Goal: Information Seeking & Learning: Learn about a topic

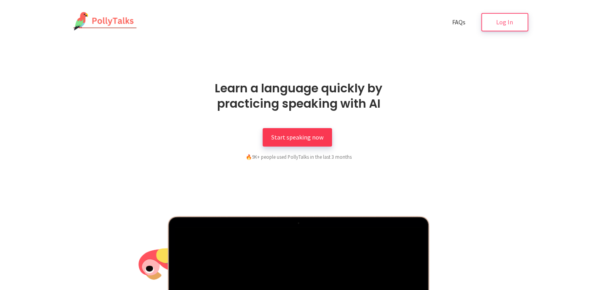
click at [304, 135] on span "Start speaking now" at bounding box center [297, 137] width 52 height 8
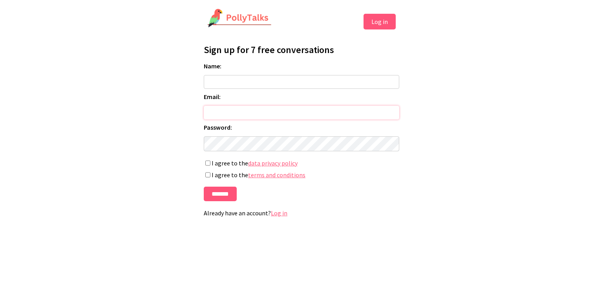
type input "**********"
click at [275, 217] on link "Log in" at bounding box center [279, 213] width 16 height 8
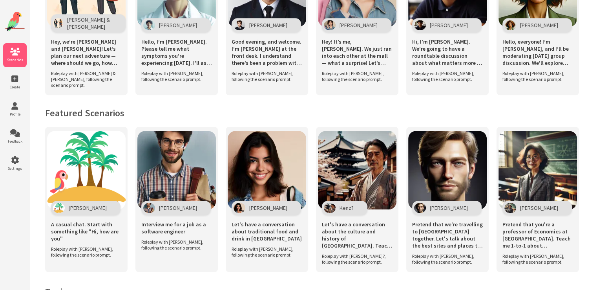
scroll to position [432, 0]
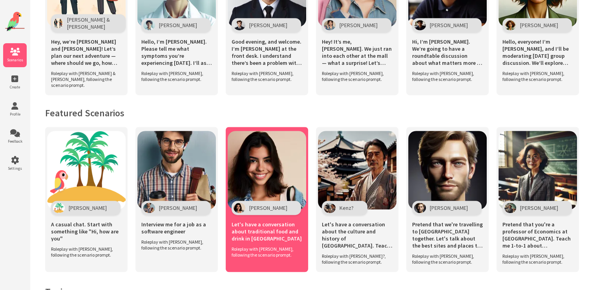
click at [279, 170] on img at bounding box center [267, 170] width 78 height 78
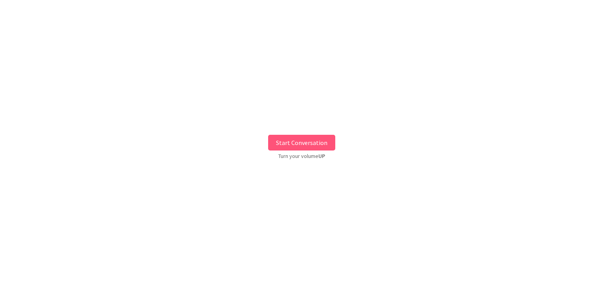
click at [294, 143] on button "Start Conversation" at bounding box center [301, 143] width 67 height 16
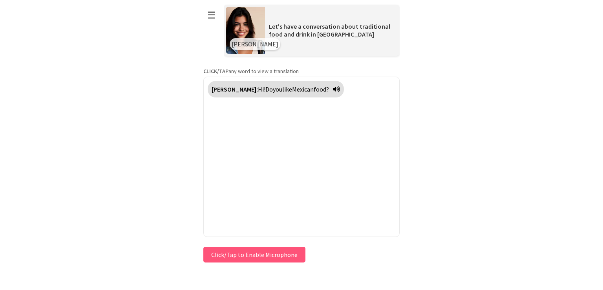
click at [256, 252] on button "Click/Tap to Enable Microphone" at bounding box center [254, 254] width 102 height 16
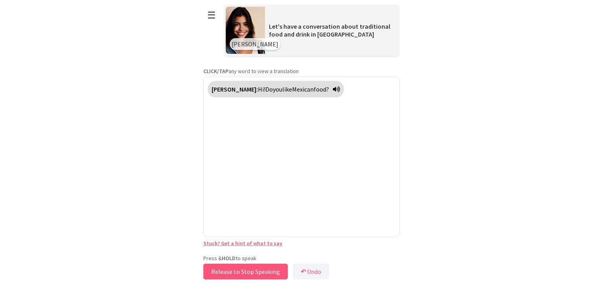
click at [259, 269] on button "Release to Stop Speaking" at bounding box center [245, 271] width 84 height 16
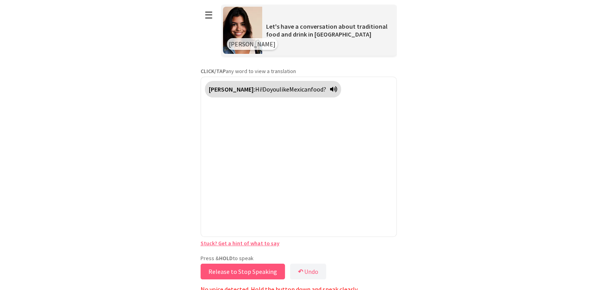
click at [259, 269] on button "Release to Stop Speaking" at bounding box center [243, 271] width 84 height 16
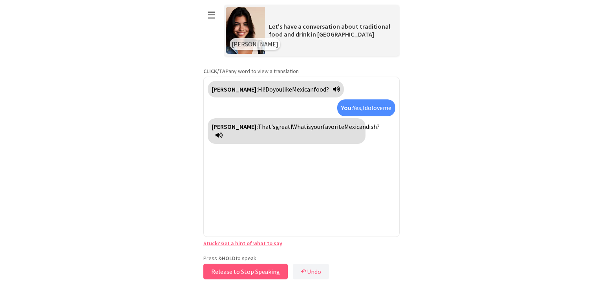
click at [244, 272] on button "Release to Stop Speaking" at bounding box center [245, 271] width 84 height 16
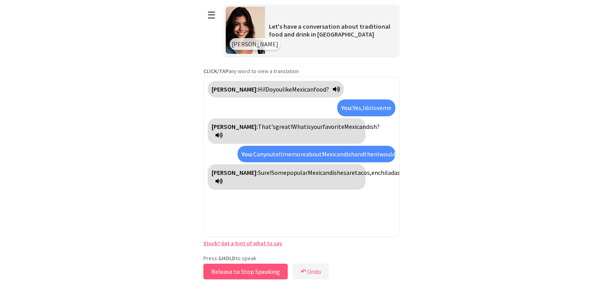
click at [244, 272] on button "Release to Stop Speaking" at bounding box center [245, 271] width 84 height 16
click at [305, 272] on b "↶" at bounding box center [305, 271] width 5 height 8
click at [258, 270] on button "Release to Stop Speaking" at bounding box center [245, 271] width 84 height 16
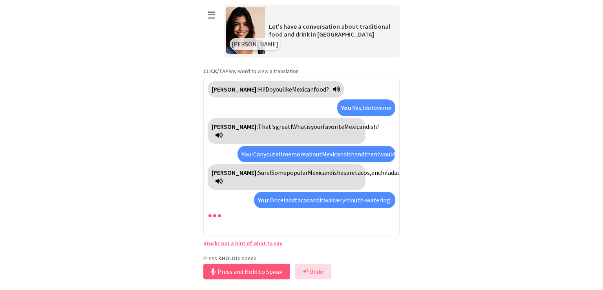
click at [309, 275] on button "↶ Undo" at bounding box center [313, 271] width 36 height 16
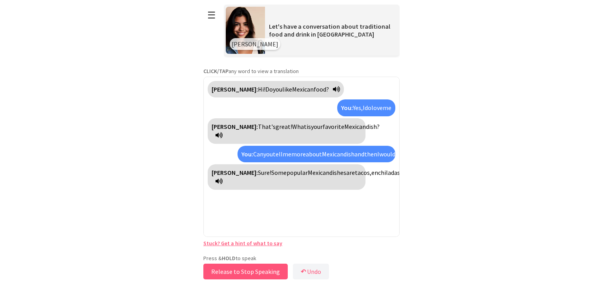
click at [256, 269] on button "Release to Stop Speaking" at bounding box center [245, 271] width 84 height 16
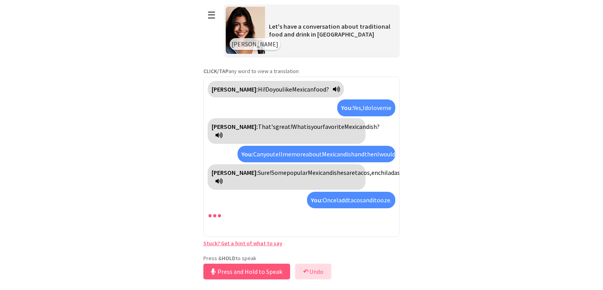
scroll to position [27, 0]
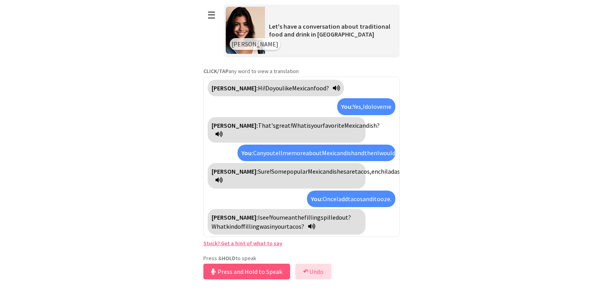
click at [312, 272] on button "↶ Undo" at bounding box center [313, 271] width 36 height 16
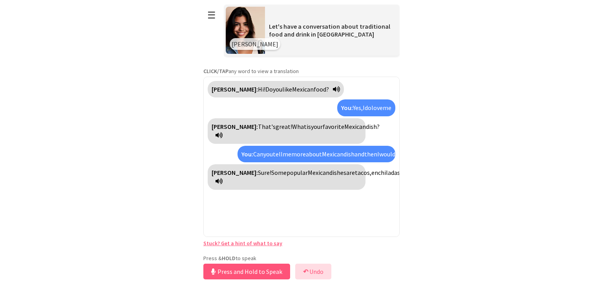
click at [313, 271] on button "↶ Undo" at bounding box center [313, 271] width 36 height 16
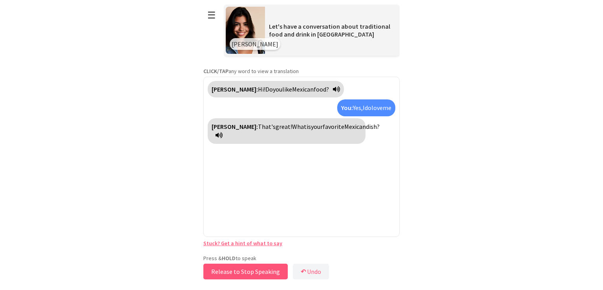
click at [262, 267] on button "Release to Stop Speaking" at bounding box center [245, 271] width 84 height 16
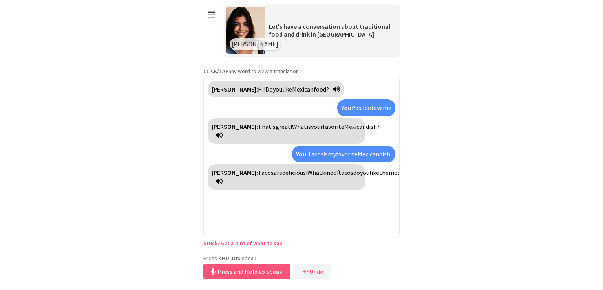
click at [228, 242] on link "Stuck? Get a hint of what to say" at bounding box center [242, 242] width 79 height 7
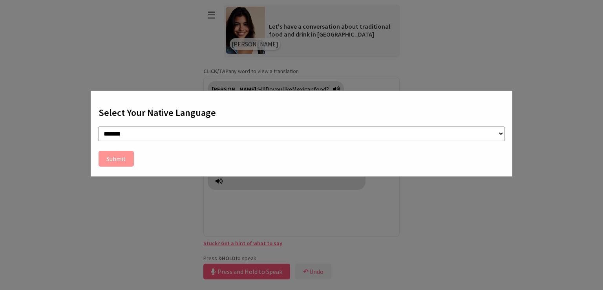
click at [137, 129] on select "**********" at bounding box center [301, 133] width 406 height 15
select select "**"
click at [98, 126] on select "**********" at bounding box center [301, 133] width 406 height 15
click at [113, 157] on button "Submit" at bounding box center [115, 159] width 35 height 16
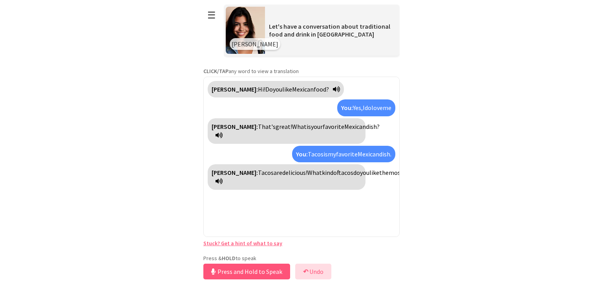
click at [311, 272] on button "↶ Undo" at bounding box center [313, 271] width 36 height 16
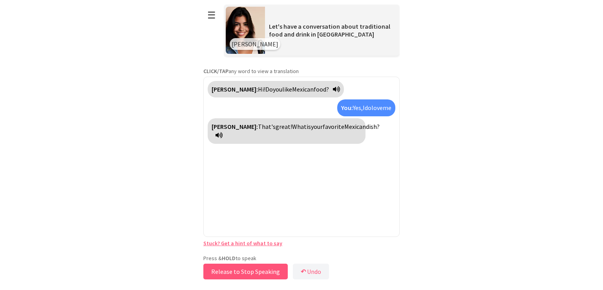
click at [234, 272] on button "Release to Stop Speaking" at bounding box center [245, 271] width 84 height 16
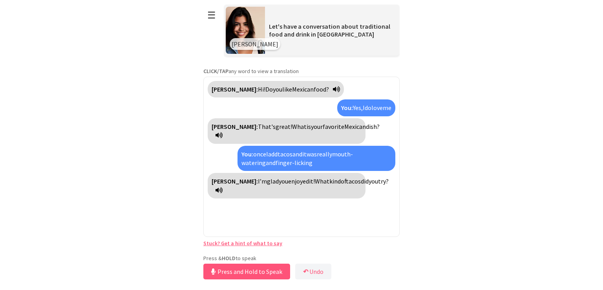
click at [281, 162] on span "finger-licking" at bounding box center [293, 163] width 37 height 8
click at [277, 151] on span "add" at bounding box center [272, 154] width 9 height 8
click at [312, 272] on button "↶ Undo" at bounding box center [313, 271] width 36 height 16
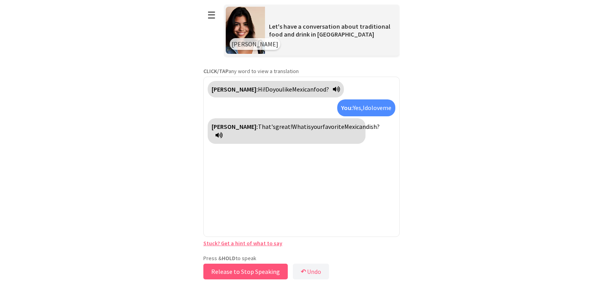
click at [257, 270] on button "Release to Stop Speaking" at bounding box center [245, 271] width 84 height 16
click at [319, 270] on button "↶ Undo" at bounding box center [313, 271] width 36 height 16
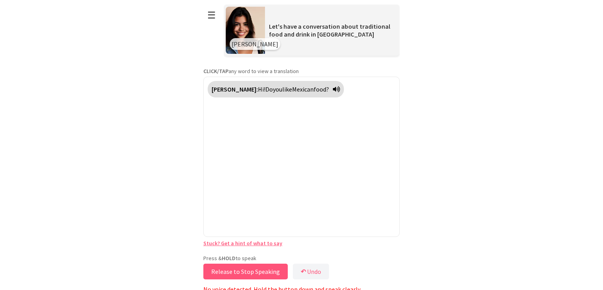
click at [264, 272] on button "Release to Stop Speaking" at bounding box center [245, 271] width 84 height 16
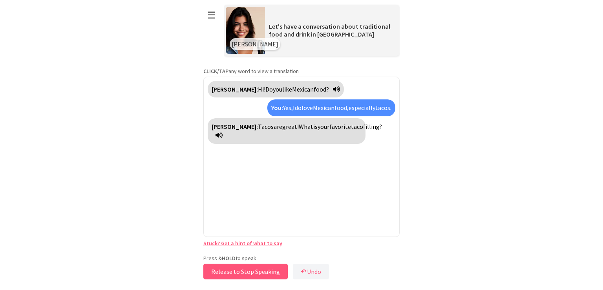
click at [243, 269] on button "Release to Stop Speaking" at bounding box center [245, 271] width 84 height 16
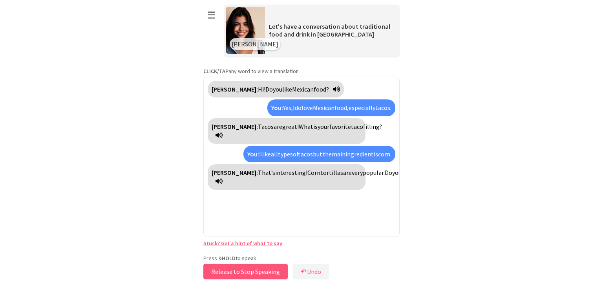
click at [253, 271] on button "Release to Stop Speaking" at bounding box center [245, 271] width 84 height 16
click at [314, 274] on button "↶ Undo" at bounding box center [313, 271] width 36 height 16
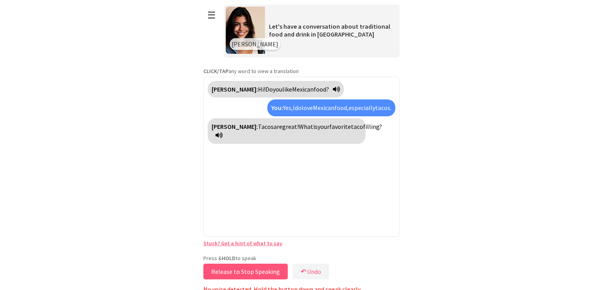
click at [259, 269] on button "Release to Stop Speaking" at bounding box center [245, 271] width 84 height 16
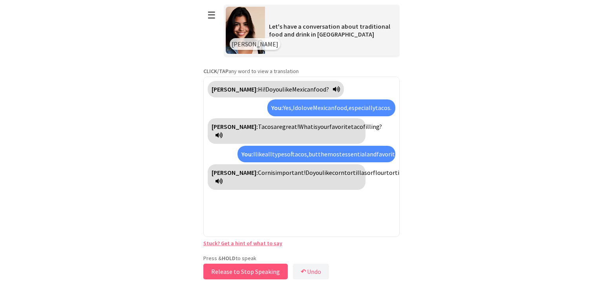
click at [263, 268] on button "Release to Stop Speaking" at bounding box center [245, 271] width 84 height 16
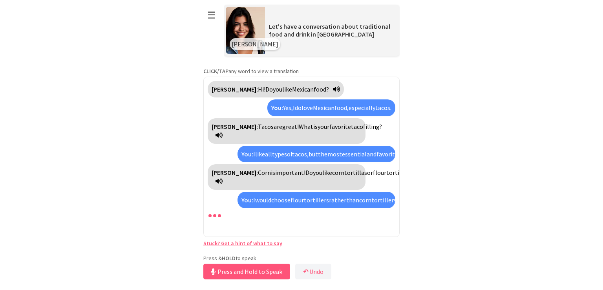
scroll to position [19, 0]
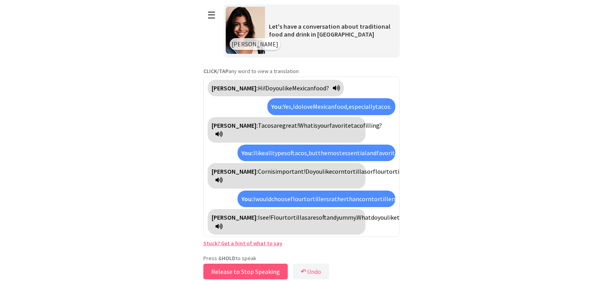
click at [269, 270] on button "Release to Stop Speaking" at bounding box center [245, 271] width 84 height 16
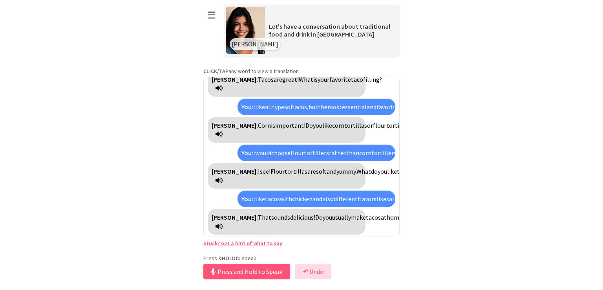
scroll to position [82, 0]
click at [312, 269] on button "↶ Undo" at bounding box center [313, 271] width 36 height 16
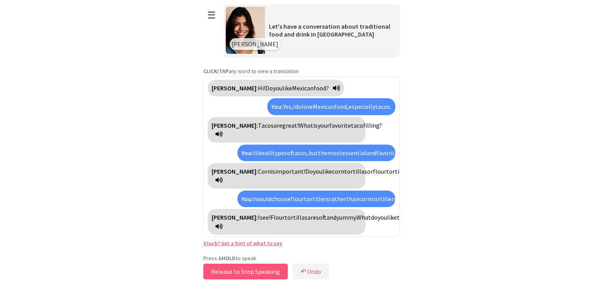
click at [267, 269] on button "Release to Stop Speaking" at bounding box center [245, 271] width 84 height 16
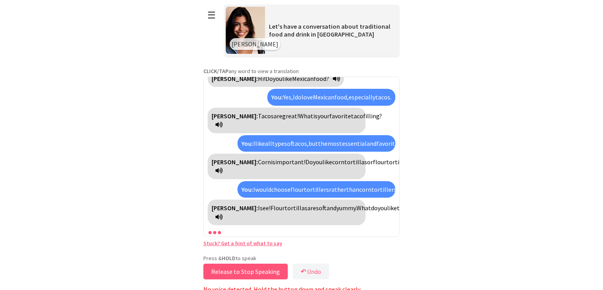
click at [268, 270] on button "Release to Stop Speaking" at bounding box center [245, 271] width 84 height 16
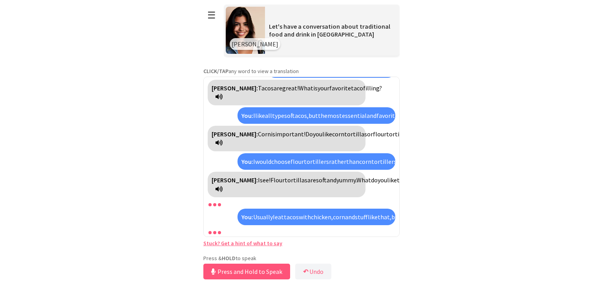
scroll to position [92, 0]
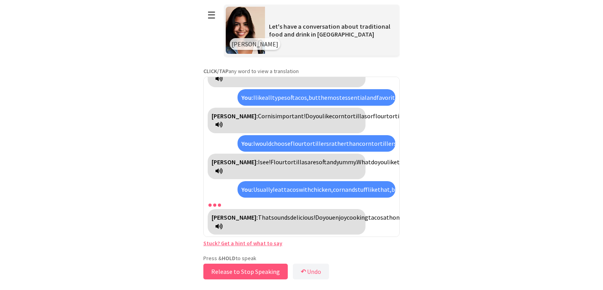
click at [252, 269] on button "Release to Stop Speaking" at bounding box center [245, 271] width 84 height 16
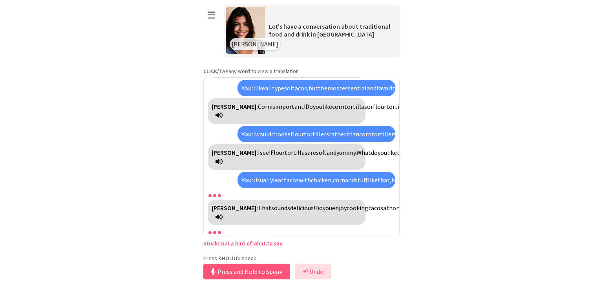
click at [319, 271] on button "↶ Undo" at bounding box center [313, 271] width 36 height 16
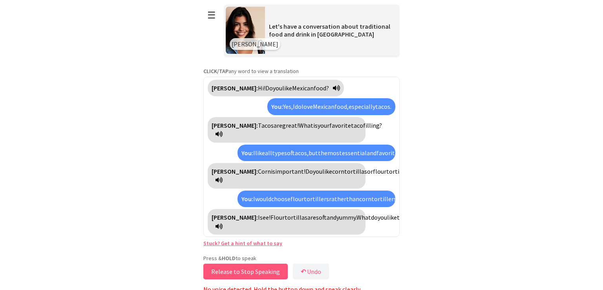
click at [264, 272] on button "Release to Stop Speaking" at bounding box center [245, 271] width 84 height 16
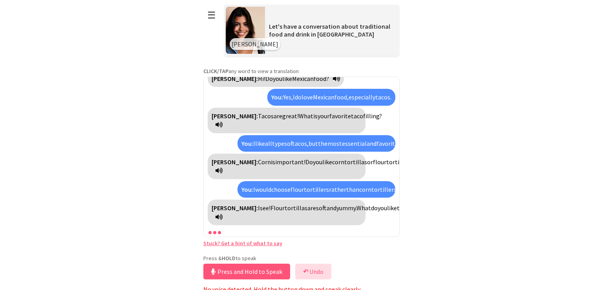
click at [327, 269] on button "↶ Undo" at bounding box center [313, 271] width 36 height 16
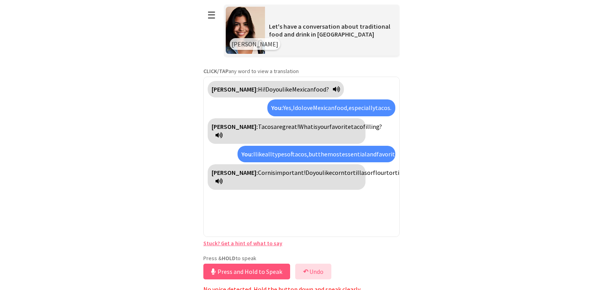
scroll to position [0, 0]
click at [240, 273] on button "Press and Hold to Speak" at bounding box center [246, 271] width 87 height 16
click at [241, 272] on button "Release to Stop Speaking" at bounding box center [245, 271] width 84 height 16
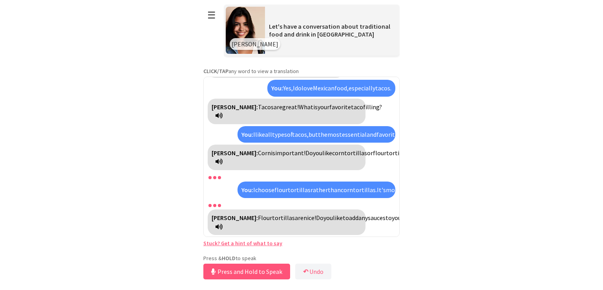
scroll to position [38, 0]
click at [268, 271] on button "Release to Stop Speaking" at bounding box center [245, 271] width 84 height 16
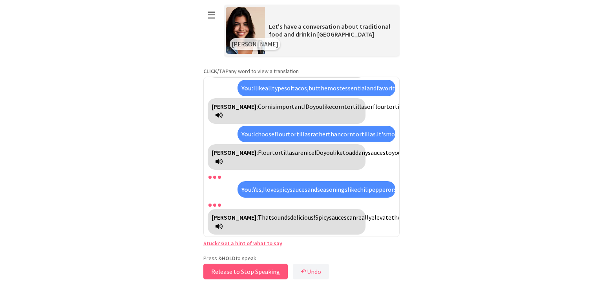
click at [238, 267] on button "Release to Stop Speaking" at bounding box center [245, 271] width 84 height 16
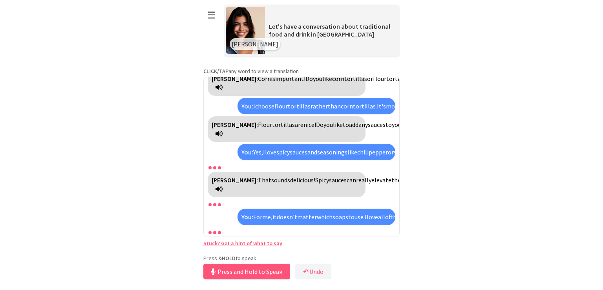
scroll to position [182, 0]
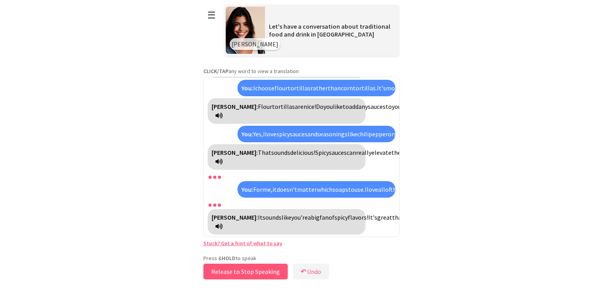
click at [250, 270] on button "Release to Stop Speaking" at bounding box center [245, 271] width 84 height 16
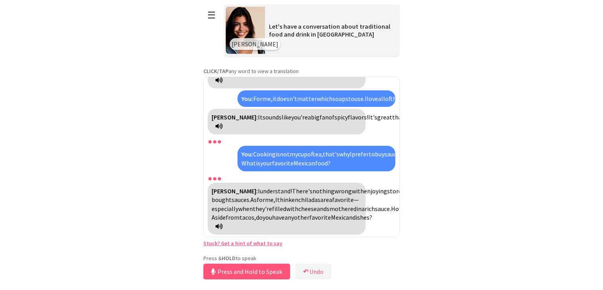
scroll to position [281, 0]
drag, startPoint x: 228, startPoint y: 270, endPoint x: 235, endPoint y: 273, distance: 7.6
click at [235, 273] on button "Release to Stop Speaking" at bounding box center [245, 271] width 84 height 16
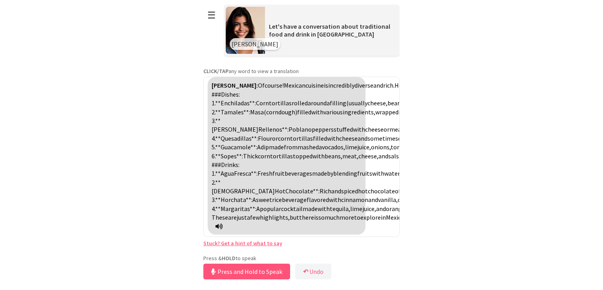
scroll to position [582, 0]
click at [274, 271] on button "Press and Hold to Speak" at bounding box center [246, 271] width 87 height 16
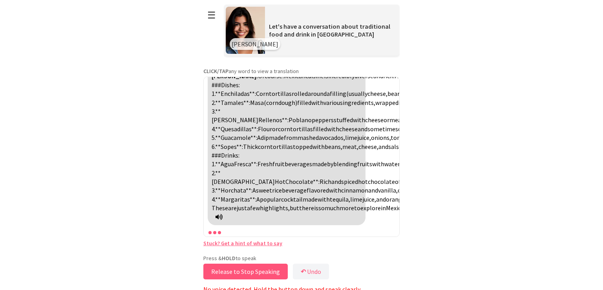
click at [274, 271] on button "Release to Stop Speaking" at bounding box center [245, 271] width 84 height 16
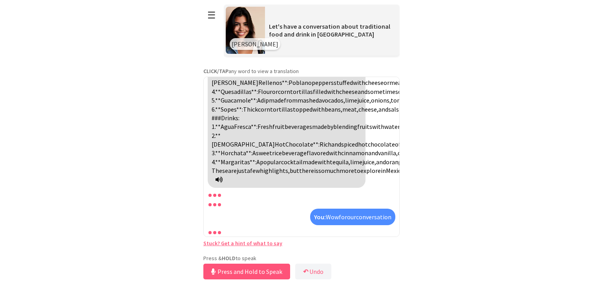
scroll to position [655, 0]
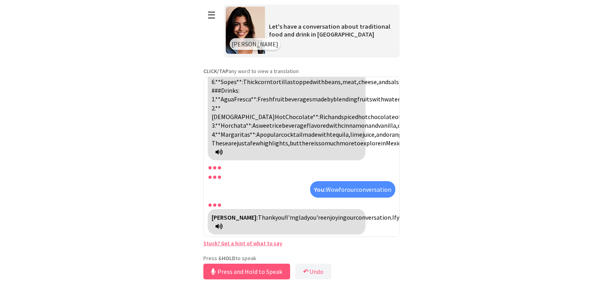
click at [222, 149] on icon at bounding box center [218, 152] width 7 height 6
click at [220, 226] on icon at bounding box center [218, 226] width 7 height 6
click at [219, 225] on icon at bounding box center [218, 226] width 7 height 6
click at [220, 223] on icon at bounding box center [218, 226] width 7 height 6
click at [304, 266] on button "↶ Undo" at bounding box center [313, 271] width 36 height 16
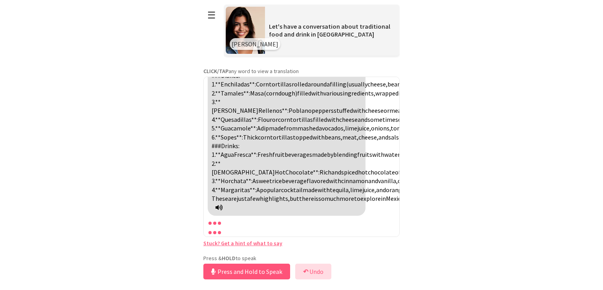
scroll to position [582, 0]
click at [254, 270] on button "Release to Stop Speaking" at bounding box center [245, 271] width 84 height 16
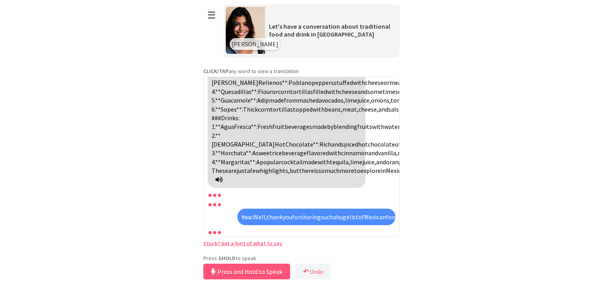
scroll to position [654, 0]
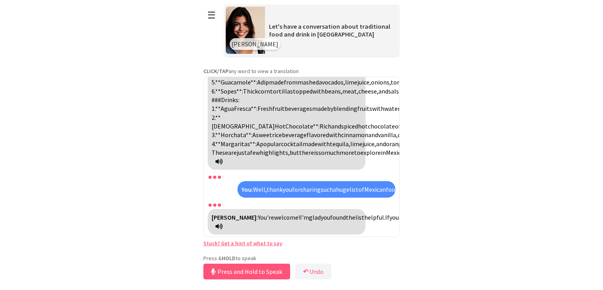
click at [222, 158] on icon at bounding box center [218, 161] width 7 height 6
click at [284, 137] on div "Valentina: Of course! Mexican cuisine is incredibly diverse and rich. Here are …" at bounding box center [287, 90] width 158 height 157
click at [253, 171] on div at bounding box center [302, 175] width 188 height 9
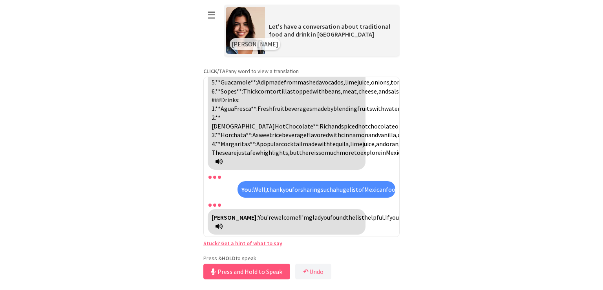
click at [222, 224] on icon at bounding box center [218, 226] width 7 height 6
click at [222, 228] on icon at bounding box center [218, 226] width 7 height 6
click at [222, 227] on icon at bounding box center [218, 226] width 7 height 6
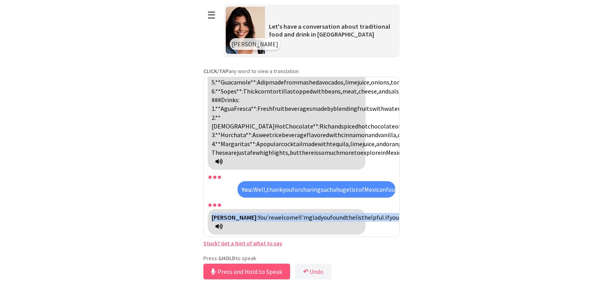
click at [222, 227] on icon at bounding box center [218, 226] width 7 height 6
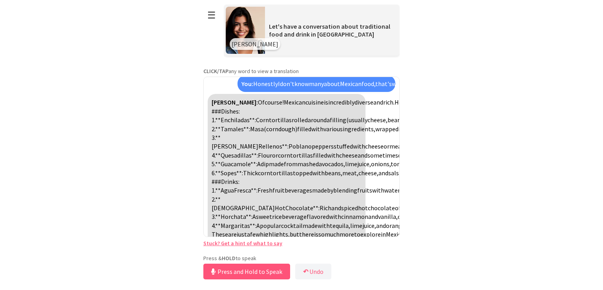
scroll to position [235, 0]
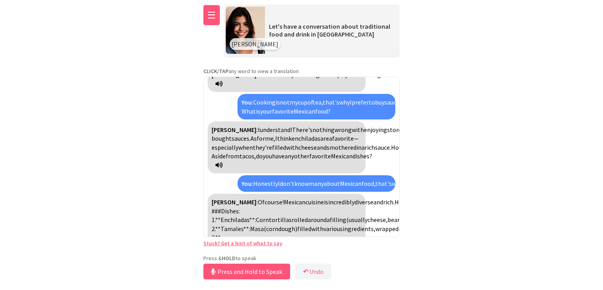
click at [213, 7] on button "☰" at bounding box center [211, 15] width 16 height 20
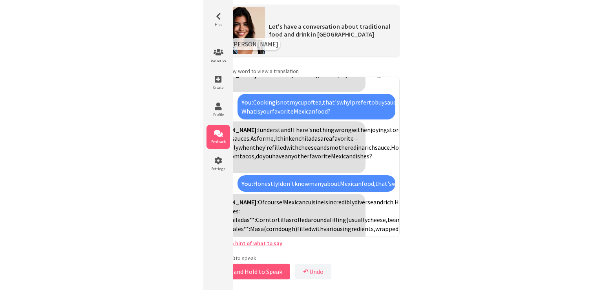
click at [227, 134] on icon at bounding box center [218, 133] width 24 height 8
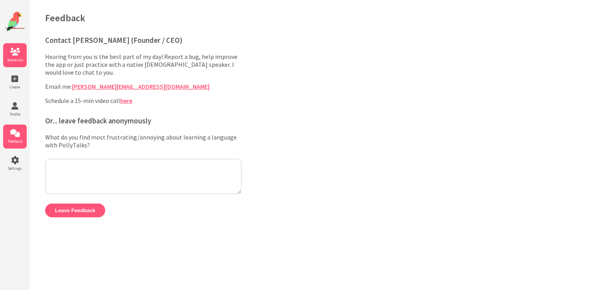
click at [12, 61] on span "Scenarios" at bounding box center [15, 59] width 24 height 5
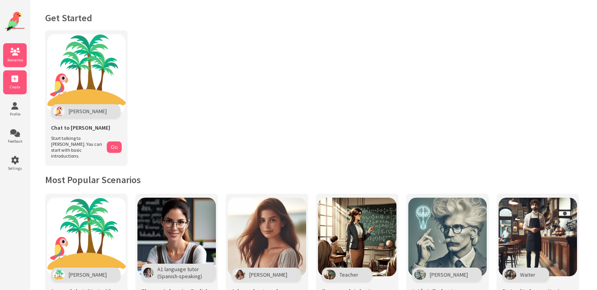
click at [21, 89] on li "Create" at bounding box center [15, 82] width 24 height 24
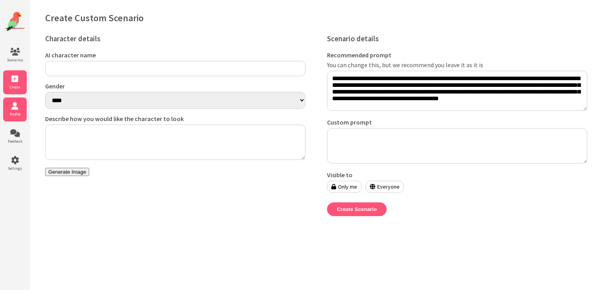
click at [26, 107] on icon at bounding box center [15, 106] width 24 height 8
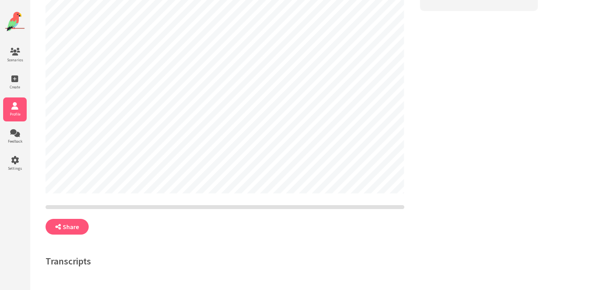
select select "**"
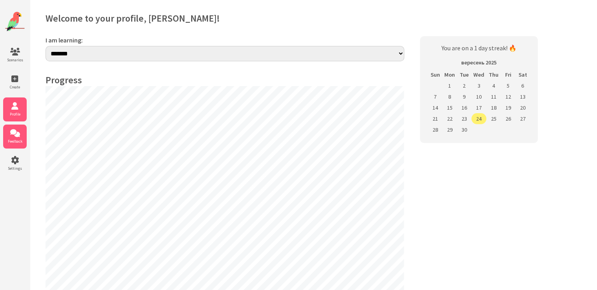
click at [13, 136] on li "Feedback" at bounding box center [15, 136] width 24 height 24
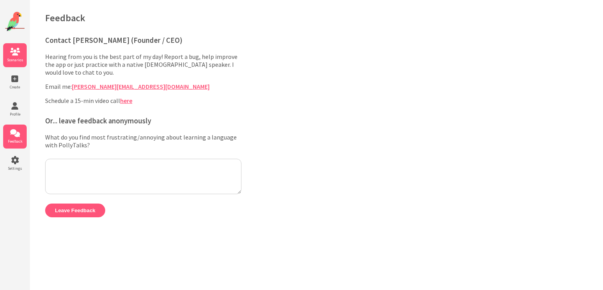
click at [17, 57] on span "Scenarios" at bounding box center [15, 59] width 24 height 5
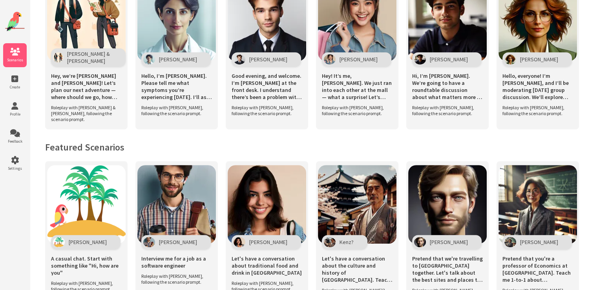
scroll to position [472, 0]
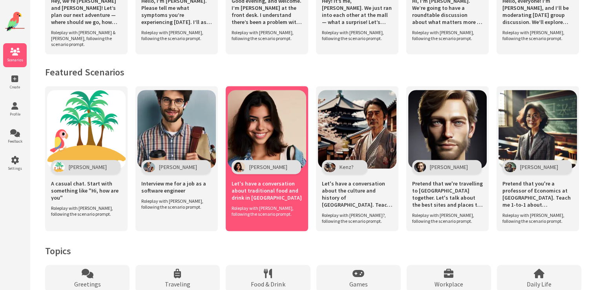
click at [286, 131] on img at bounding box center [267, 129] width 78 height 78
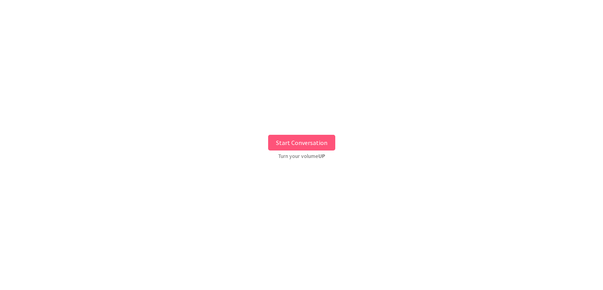
click at [289, 144] on button "Start Conversation" at bounding box center [301, 143] width 67 height 16
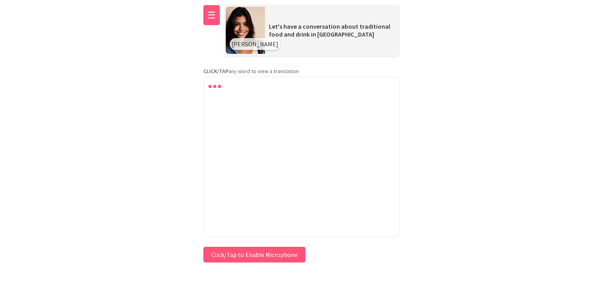
click at [212, 16] on button "☰" at bounding box center [211, 15] width 16 height 20
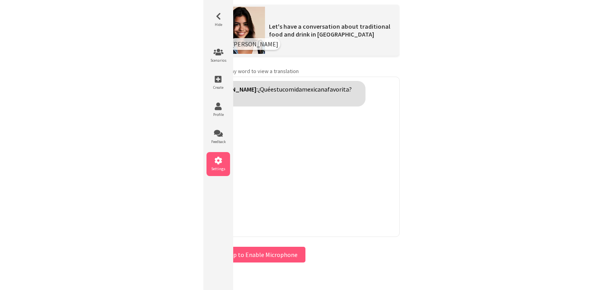
click at [221, 162] on icon at bounding box center [218, 161] width 24 height 8
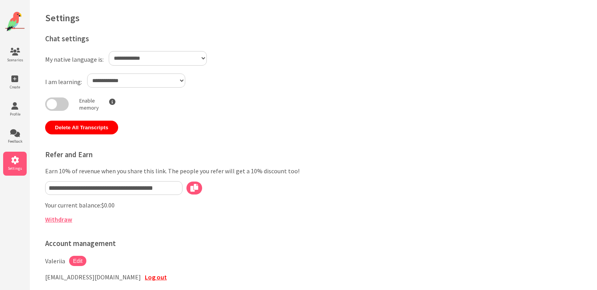
select select "**"
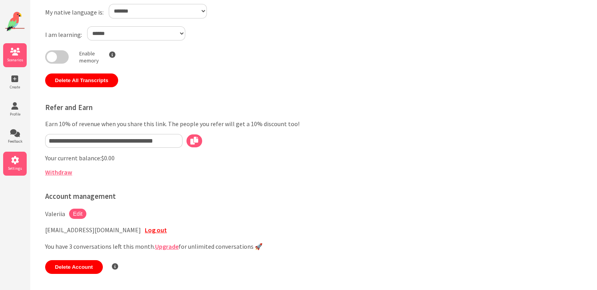
click at [20, 54] on icon at bounding box center [15, 52] width 24 height 8
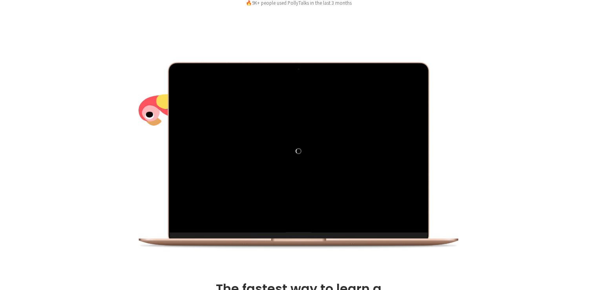
scroll to position [209, 0]
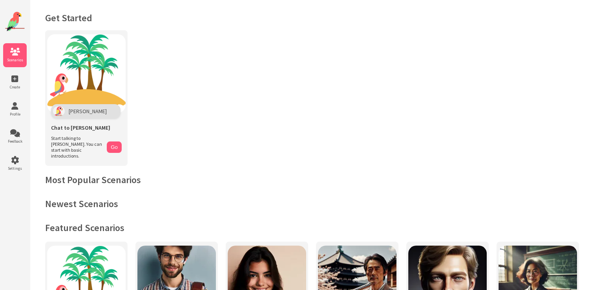
scroll to position [52, 0]
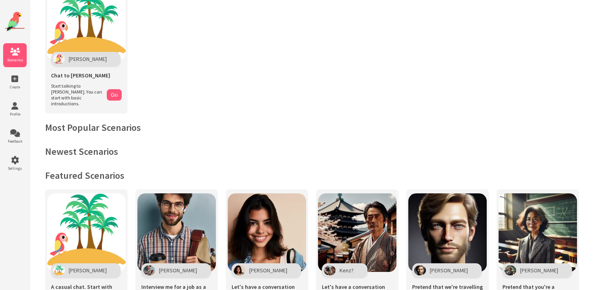
click at [104, 121] on h2 "Most Popular Scenarios" at bounding box center [313, 127] width 536 height 12
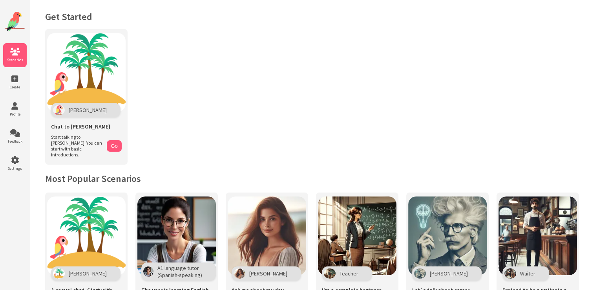
scroll to position [0, 0]
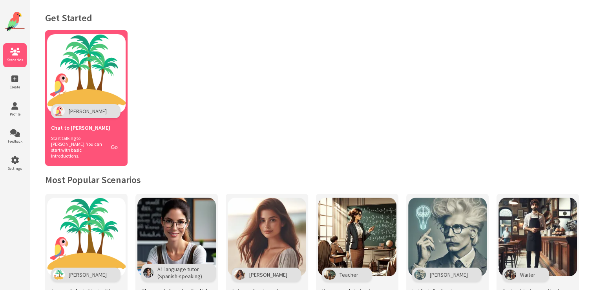
click at [118, 95] on img at bounding box center [86, 73] width 78 height 78
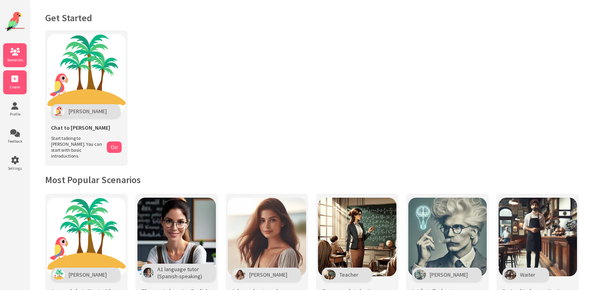
click at [24, 90] on li "Create" at bounding box center [15, 82] width 24 height 24
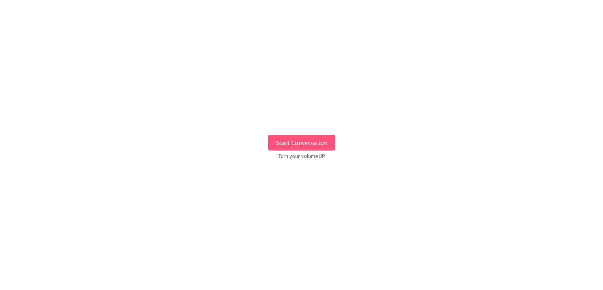
click at [328, 139] on button "Start Conversation" at bounding box center [301, 143] width 67 height 16
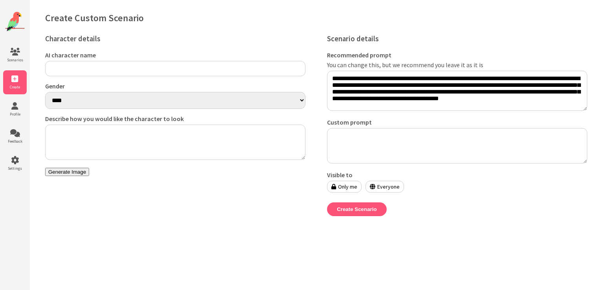
click at [20, 111] on span "Profile" at bounding box center [15, 113] width 24 height 5
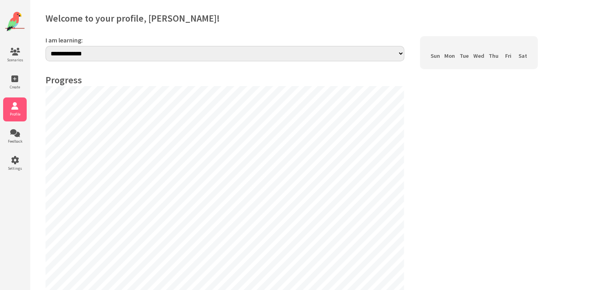
select select "**"
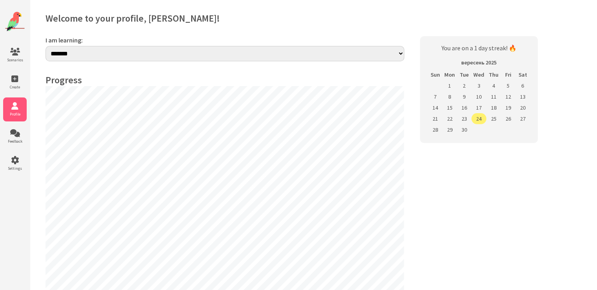
click at [478, 117] on td "24" at bounding box center [478, 118] width 15 height 11
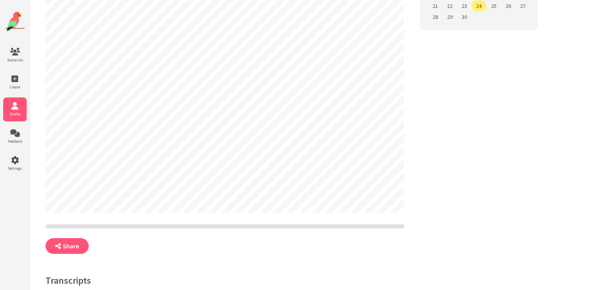
scroll to position [132, 0]
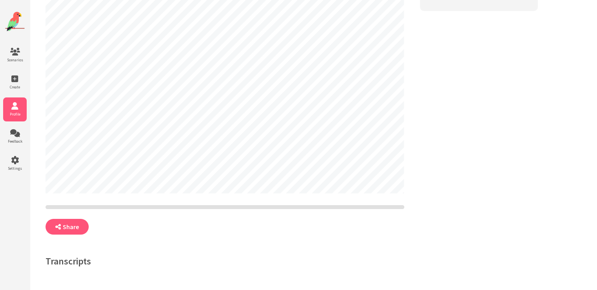
click at [55, 259] on h4 "Transcripts" at bounding box center [225, 261] width 359 height 12
click at [204, 241] on div "**********" at bounding box center [225, 85] width 359 height 378
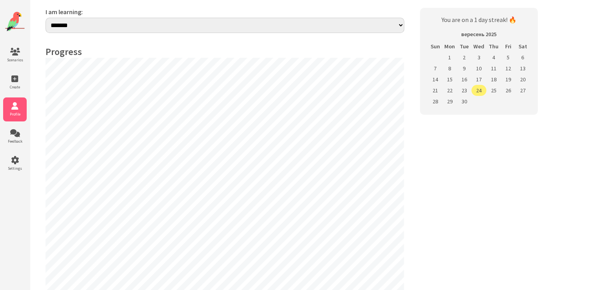
scroll to position [0, 0]
